Goal: Transaction & Acquisition: Purchase product/service

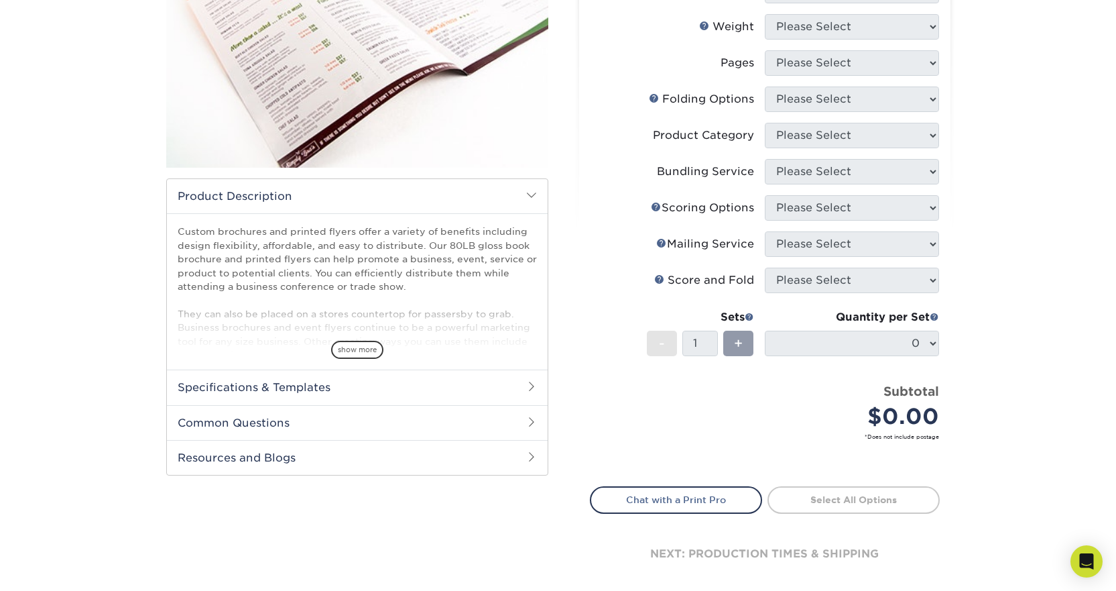
scroll to position [268, 0]
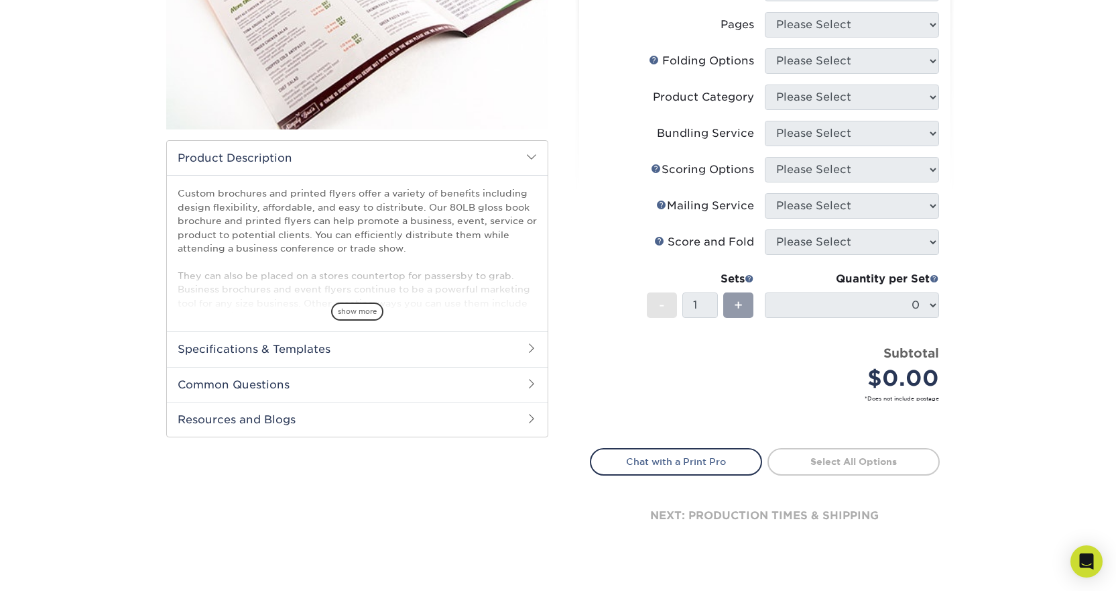
click at [532, 351] on span at bounding box center [531, 348] width 11 height 11
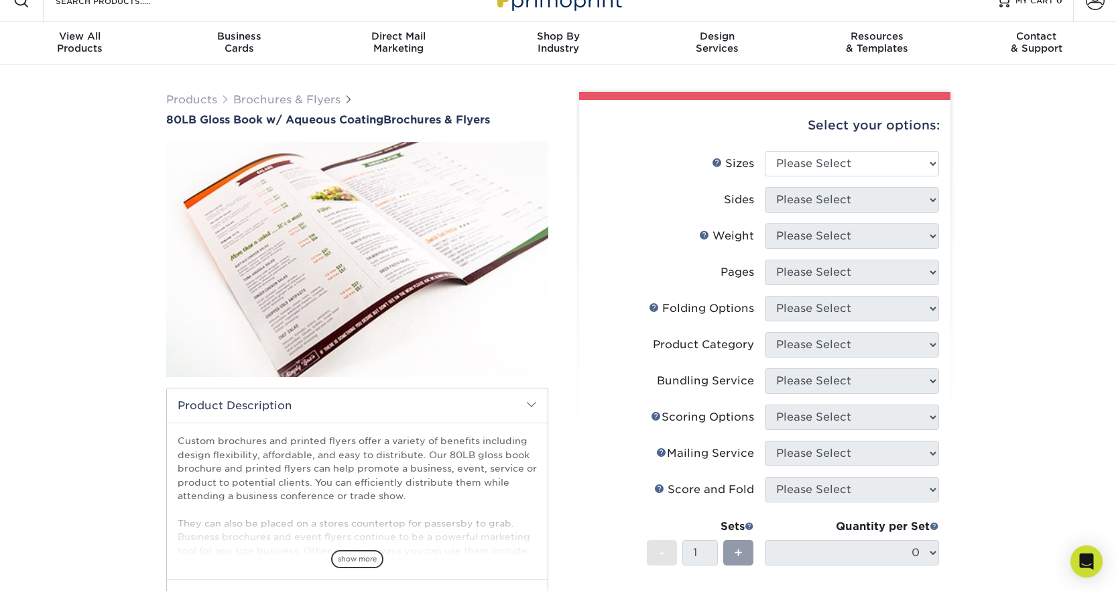
scroll to position [0, 0]
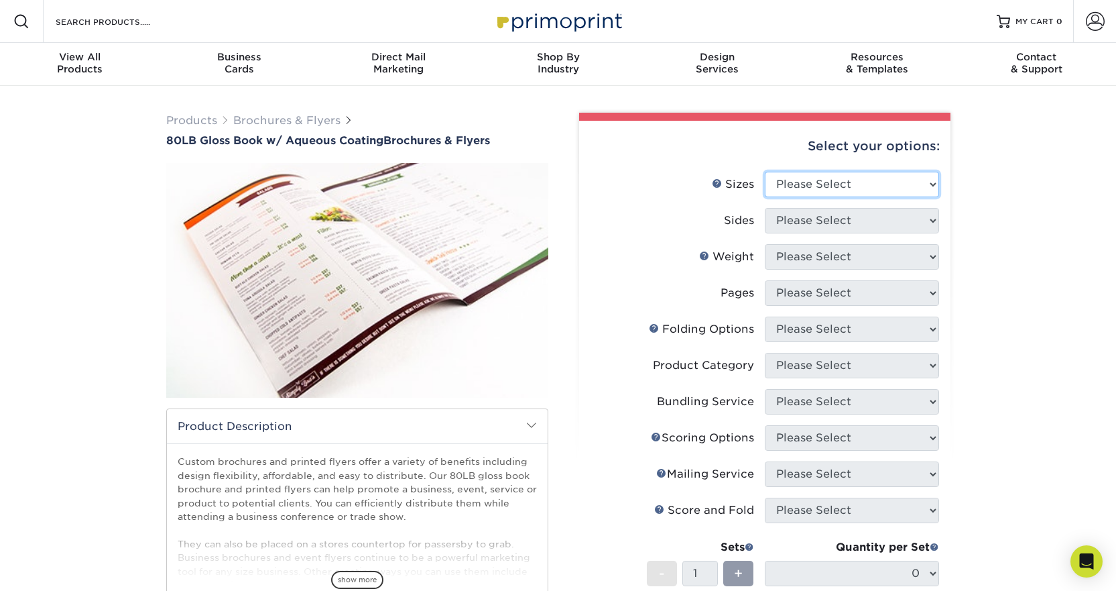
click at [933, 187] on select "Please Select 3.67" x 8.5" 3.67" x 8.5" 4" x 6" 4" x 8.5" 4" x 9" 4" x 11" 4" x…" at bounding box center [852, 184] width 174 height 25
select select "8.50x11.00"
click at [765, 172] on select "Please Select 3.67" x 8.5" 3.67" x 8.5" 4" x 6" 4" x 8.5" 4" x 9" 4" x 11" 4" x…" at bounding box center [852, 184] width 174 height 25
click at [935, 221] on select "Please Select Print Both Sides Print Front Only" at bounding box center [852, 220] width 174 height 25
select select "13abbda7-1d64-4f25-8bb2-c179b224825d"
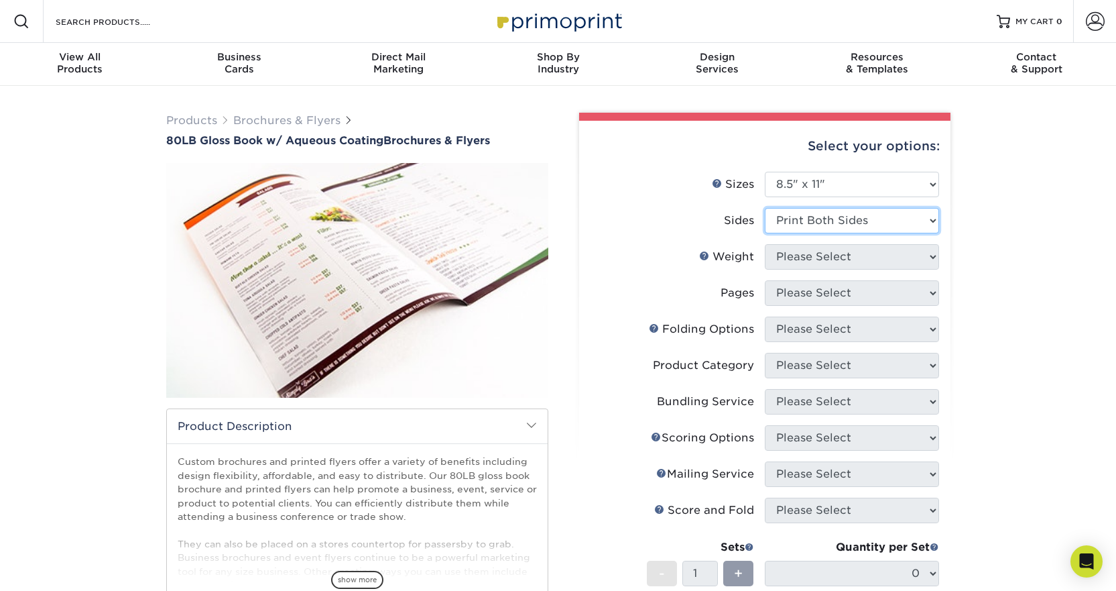
click at [765, 208] on select "Please Select Print Both Sides Print Front Only" at bounding box center [852, 220] width 174 height 25
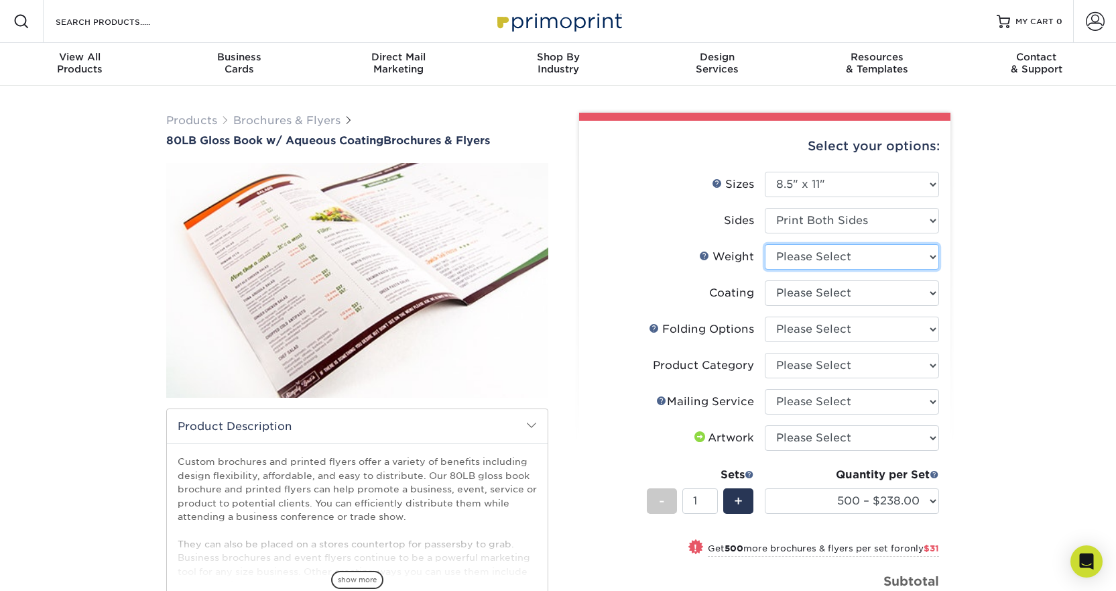
click at [935, 255] on select "Please Select 80LB" at bounding box center [852, 256] width 174 height 25
select select "80LB"
click at [765, 244] on select "Please Select 80LB" at bounding box center [852, 256] width 174 height 25
click at [933, 294] on select at bounding box center [852, 292] width 174 height 25
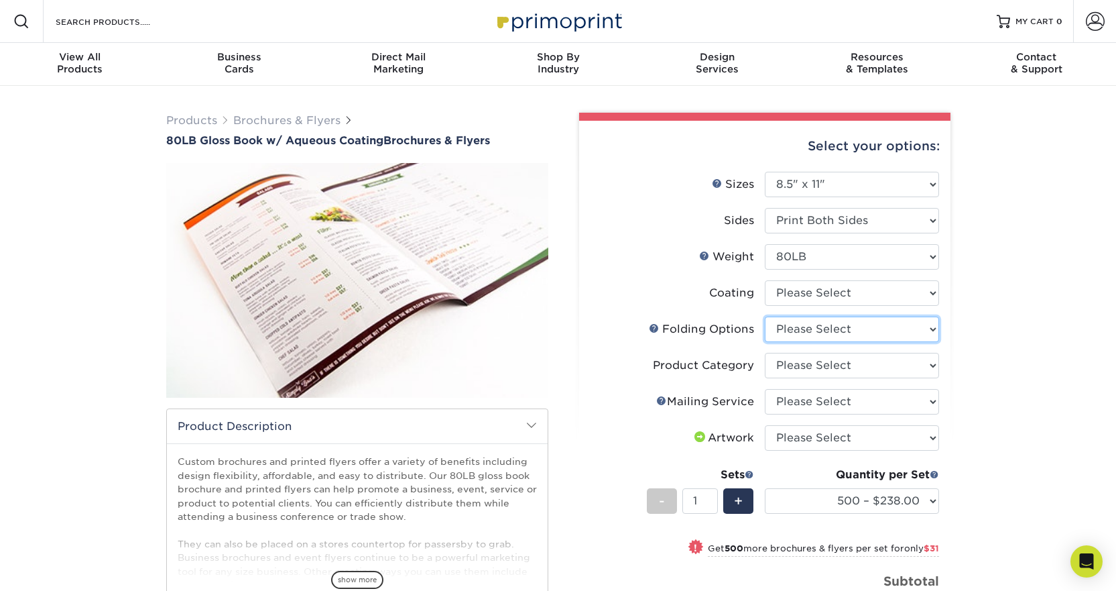
click at [935, 329] on select "Please Select FLAT - No Folding Accordion Fold Half-Fold (Vertical) Half-Fold (…" at bounding box center [852, 328] width 174 height 25
